Goal: Task Accomplishment & Management: Use online tool/utility

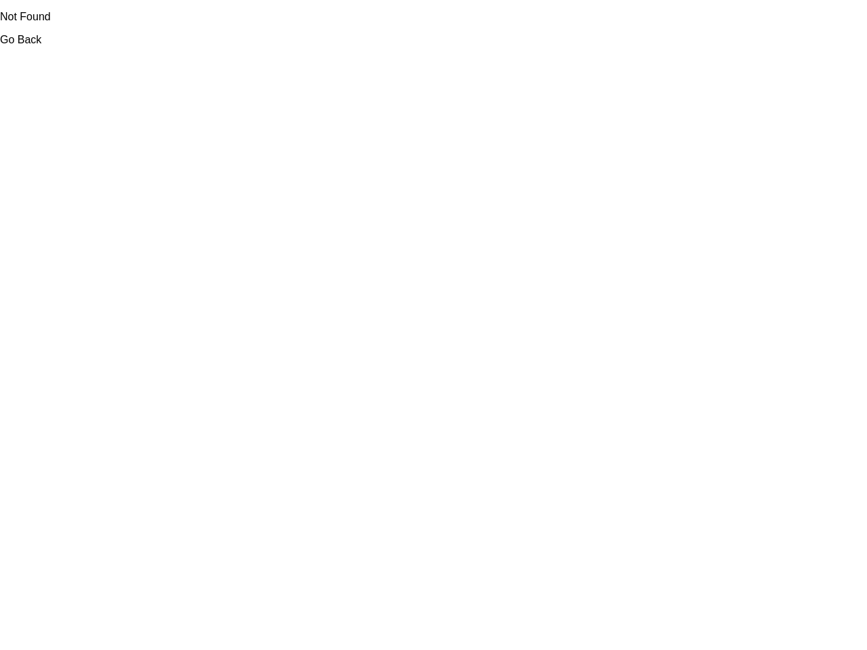
click at [20, 39] on link "Go Back" at bounding box center [20, 40] width 41 height 12
